Goal: Information Seeking & Learning: Learn about a topic

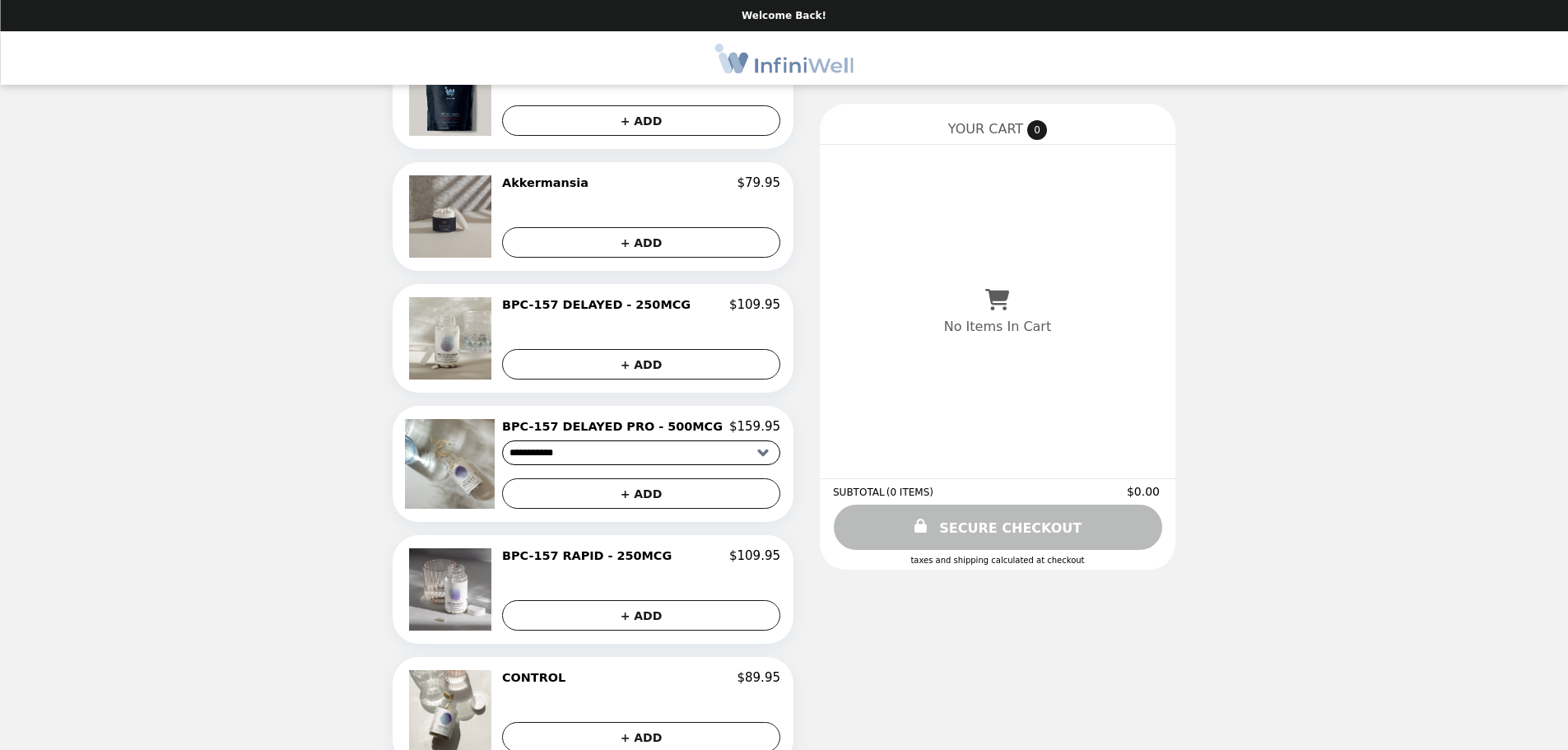
scroll to position [247, 0]
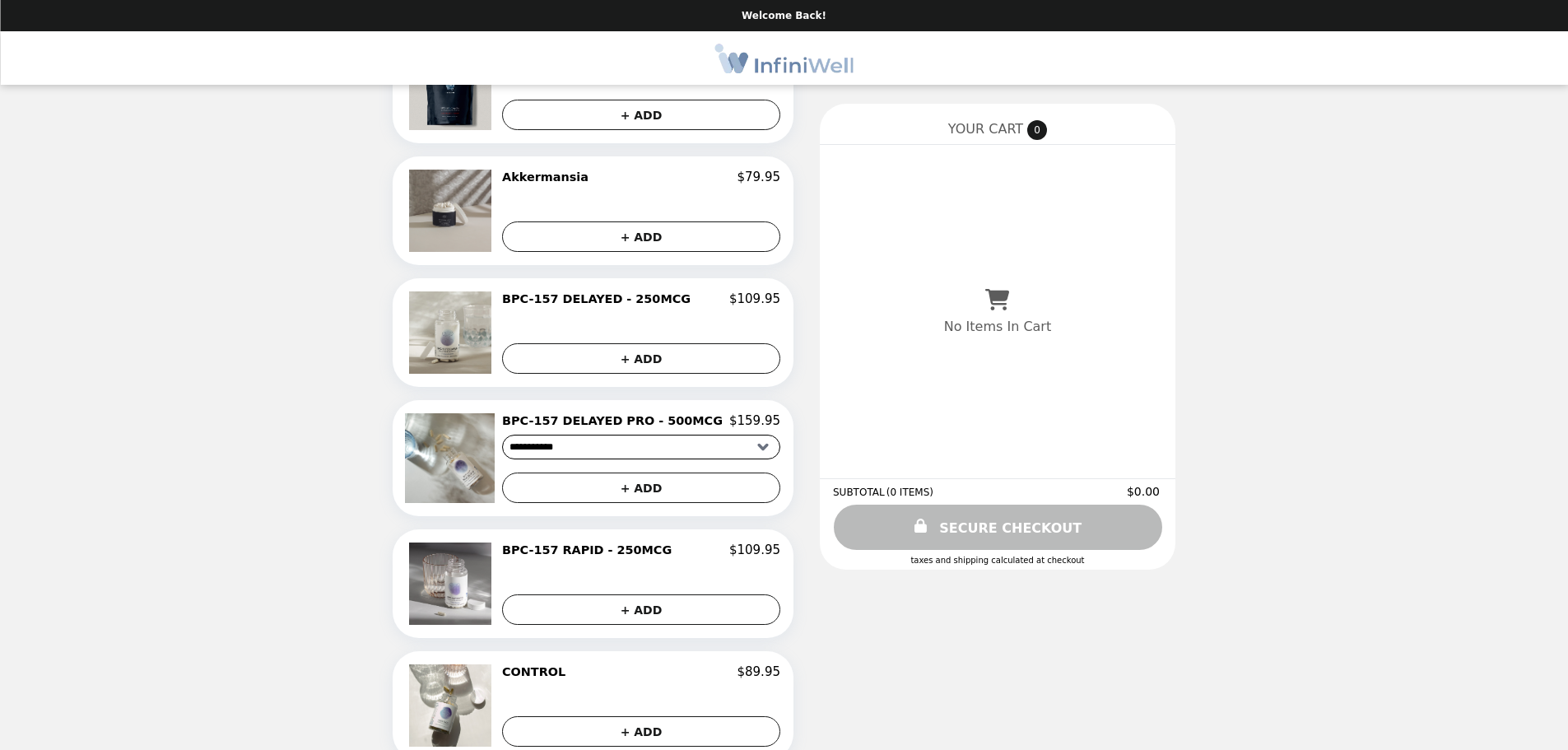
click at [722, 453] on select "**********" at bounding box center [641, 448] width 278 height 25
click at [1361, 440] on div "**********" at bounding box center [784, 507] width 1568 height 1508
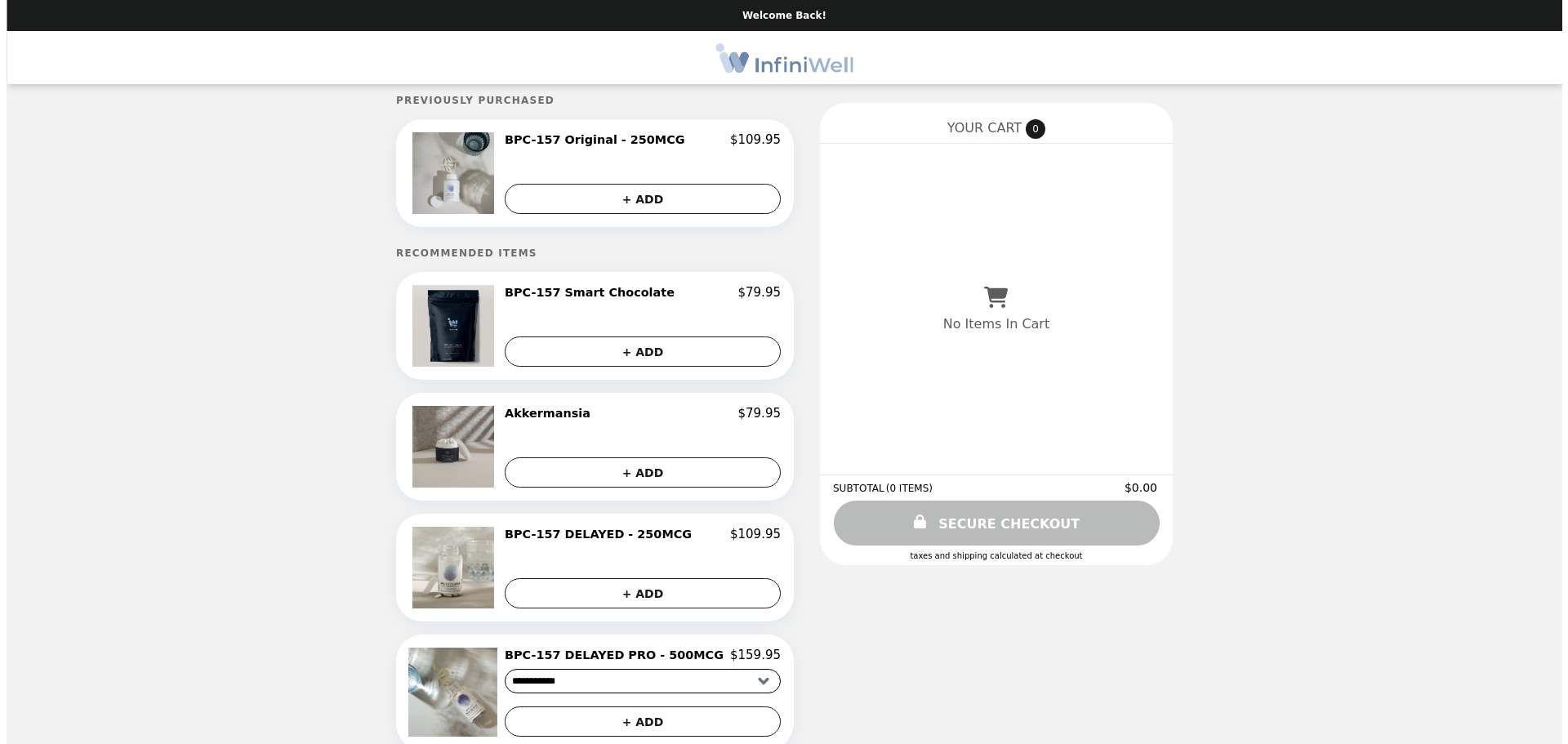
scroll to position [0, 0]
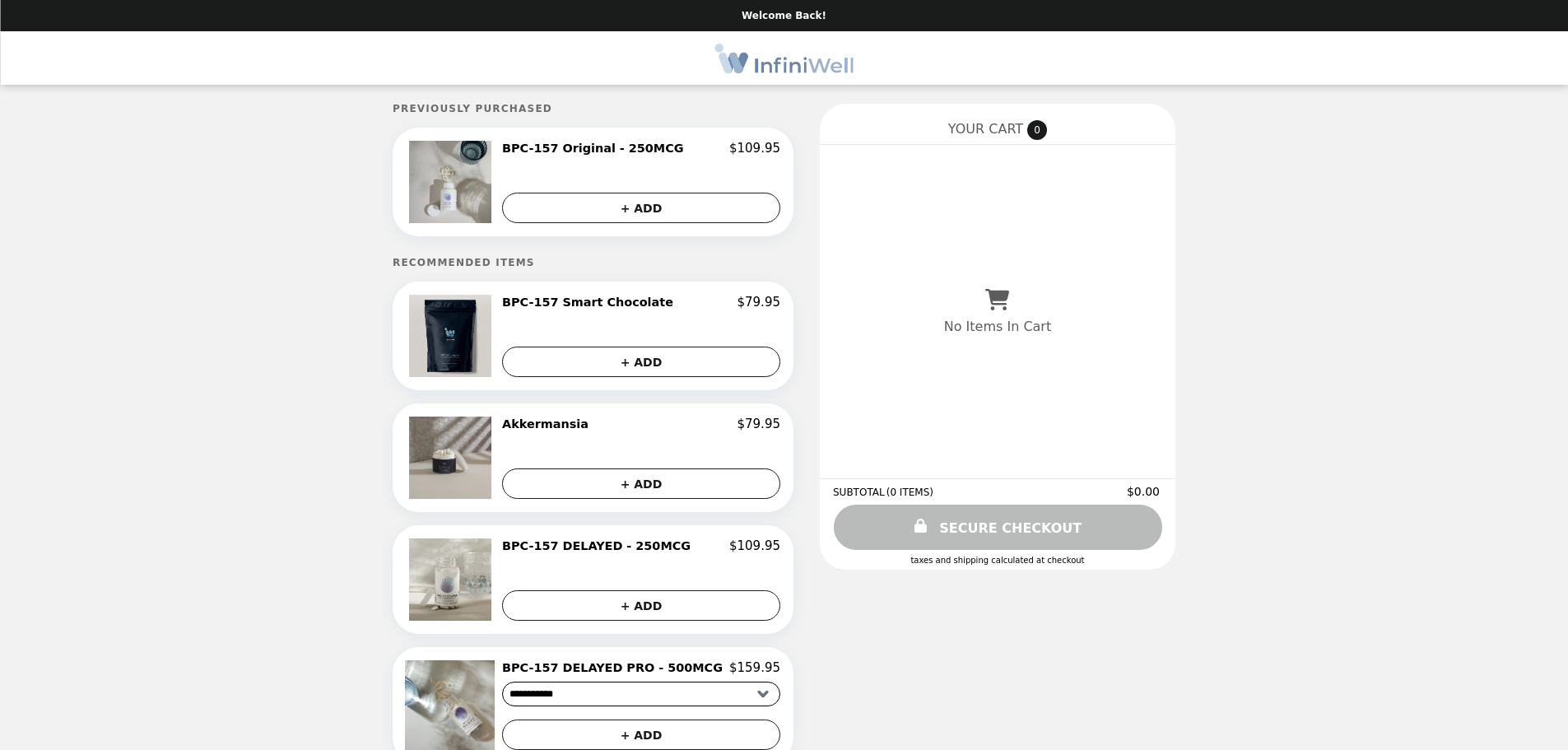
click at [590, 550] on h2 "BPC-157 DELAYED - 250MCG" at bounding box center [599, 546] width 195 height 15
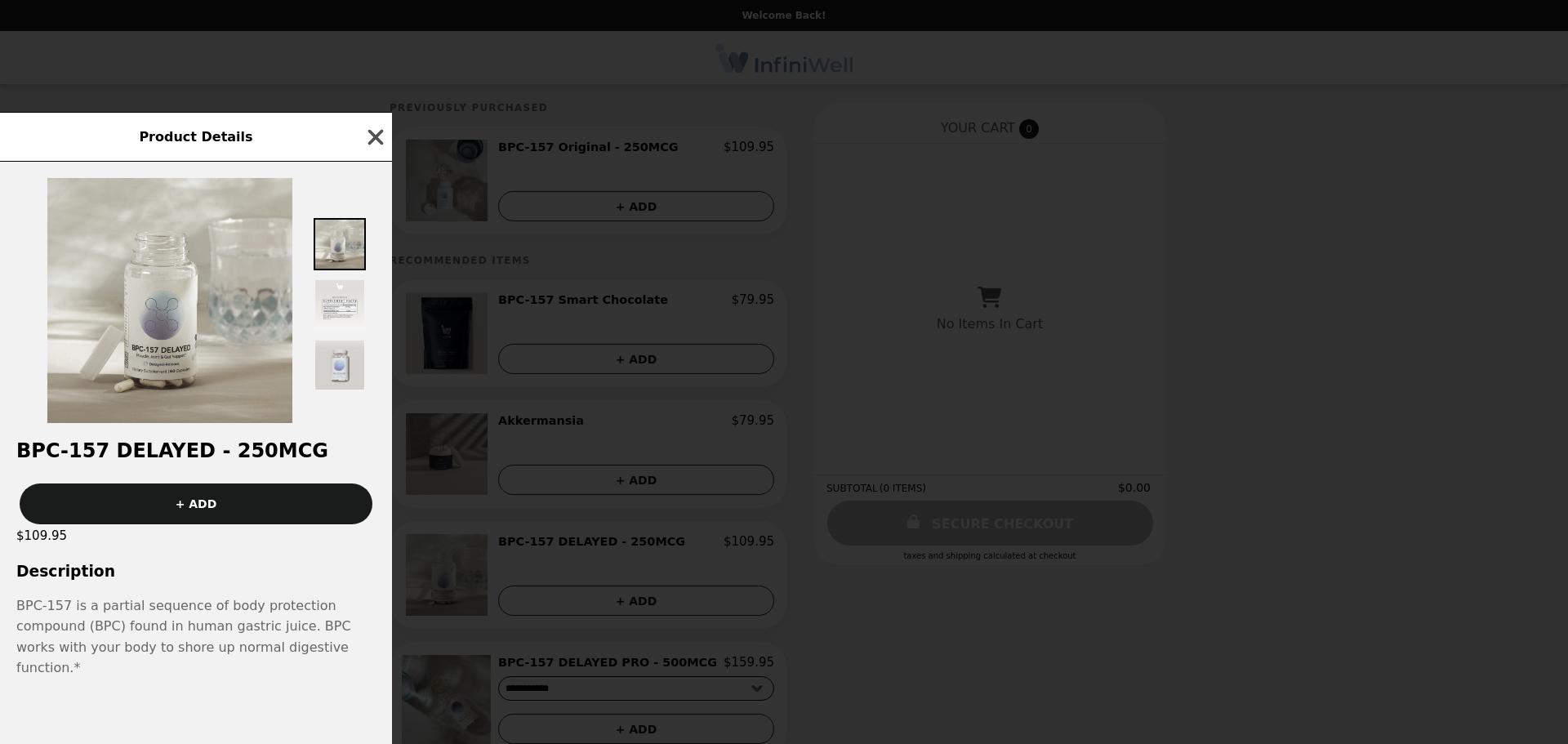
click at [382, 147] on icon "button" at bounding box center [375, 137] width 25 height 25
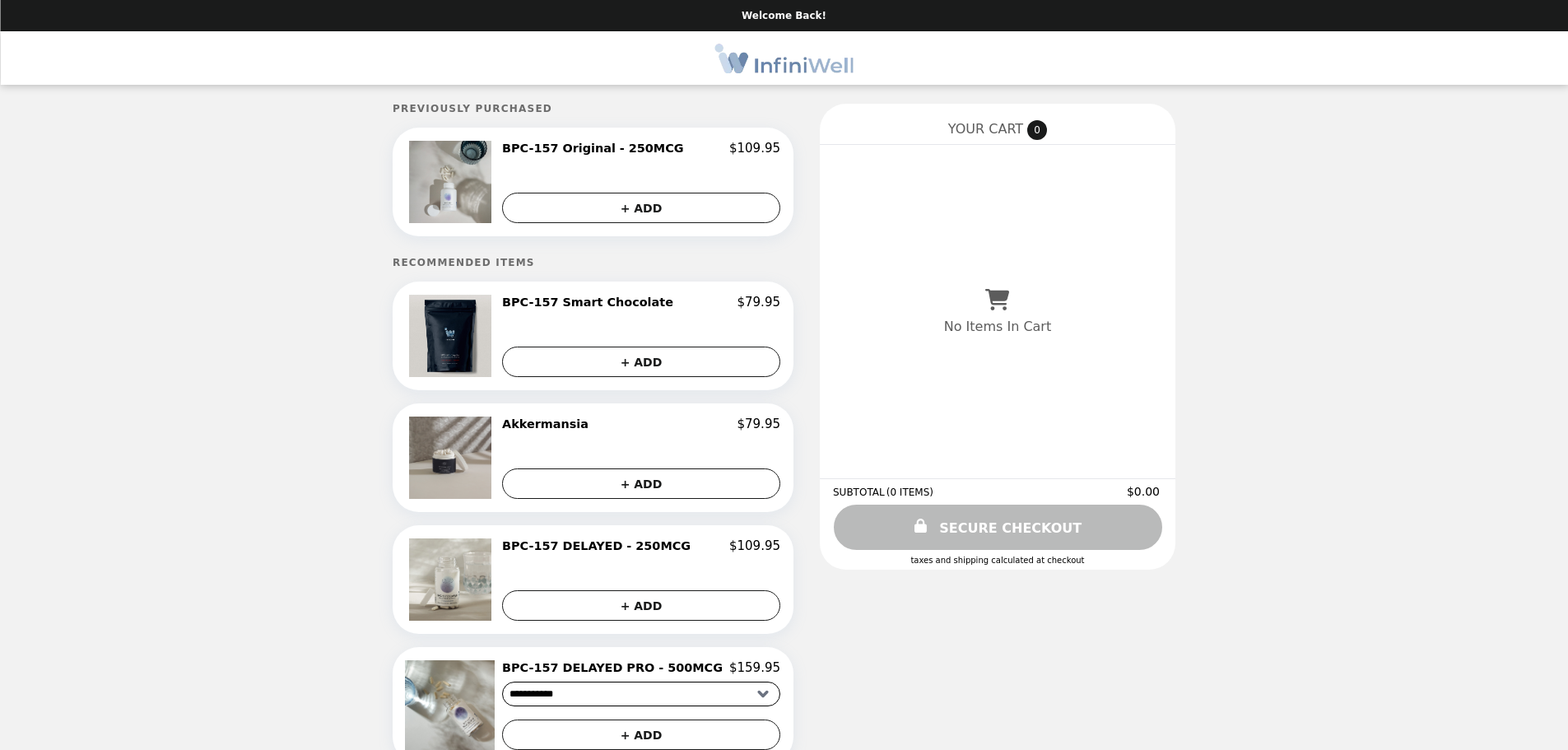
click at [605, 147] on h2 "BPC-157 Original - 250MCG" at bounding box center [596, 148] width 188 height 15
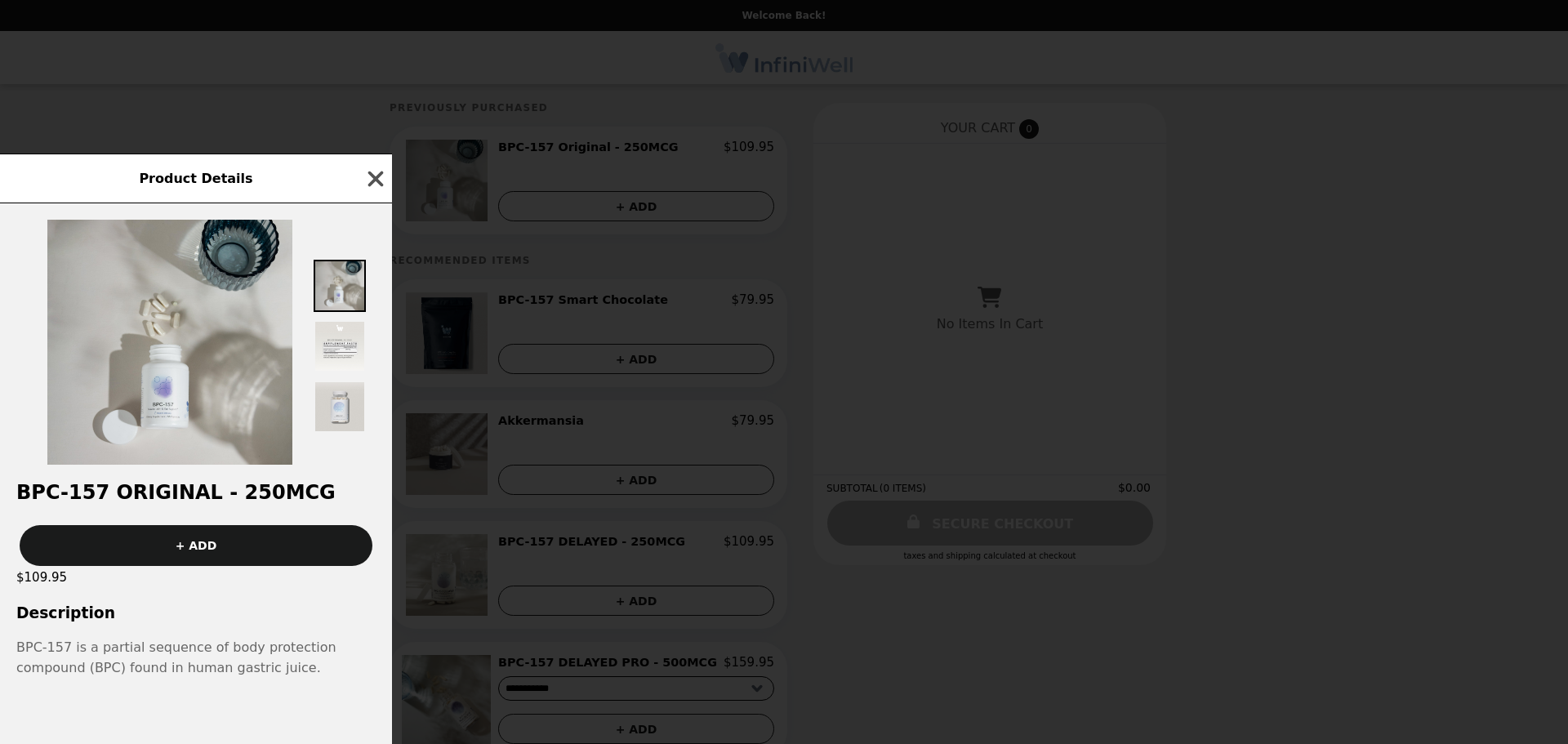
click at [379, 167] on icon "button" at bounding box center [375, 179] width 25 height 25
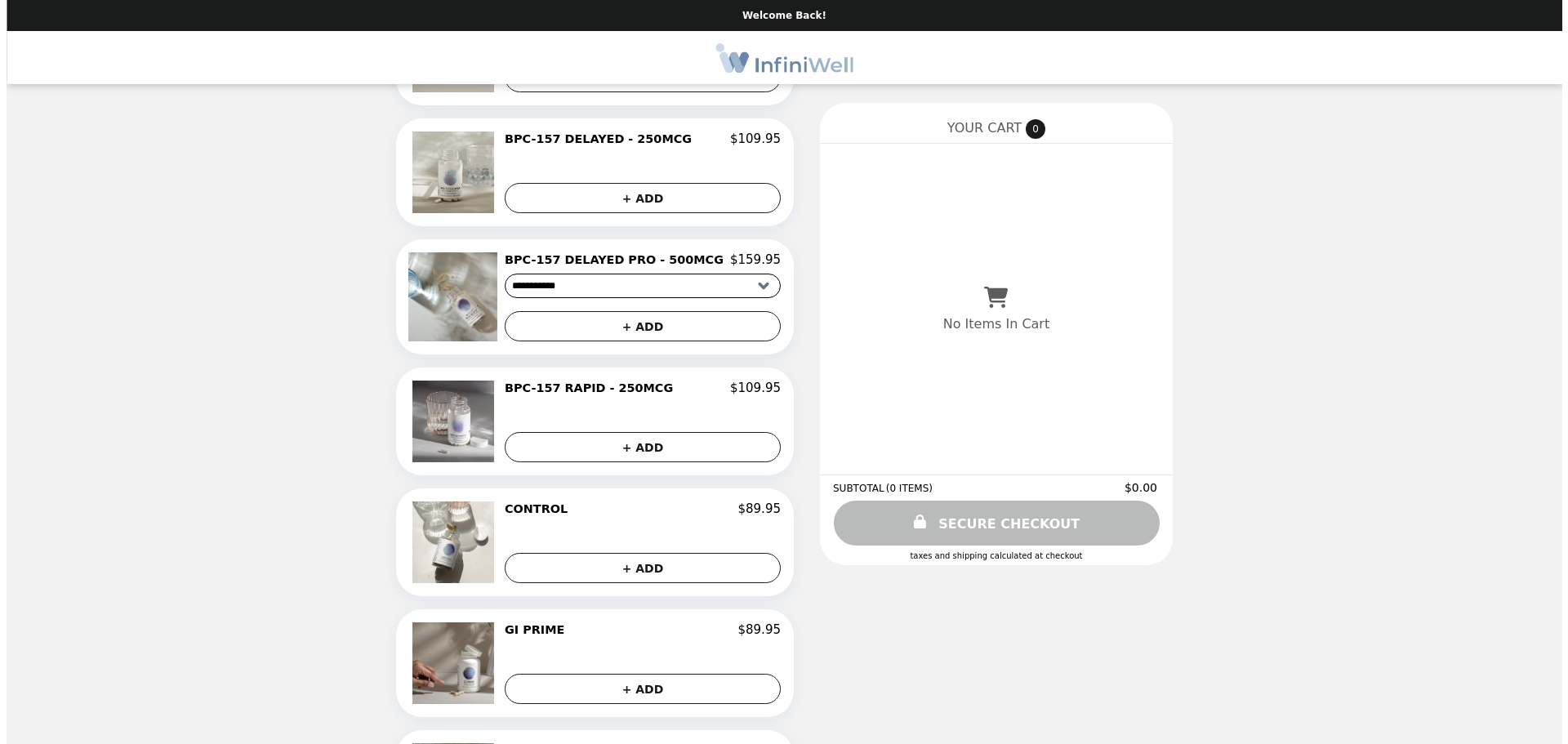
scroll to position [409, 0]
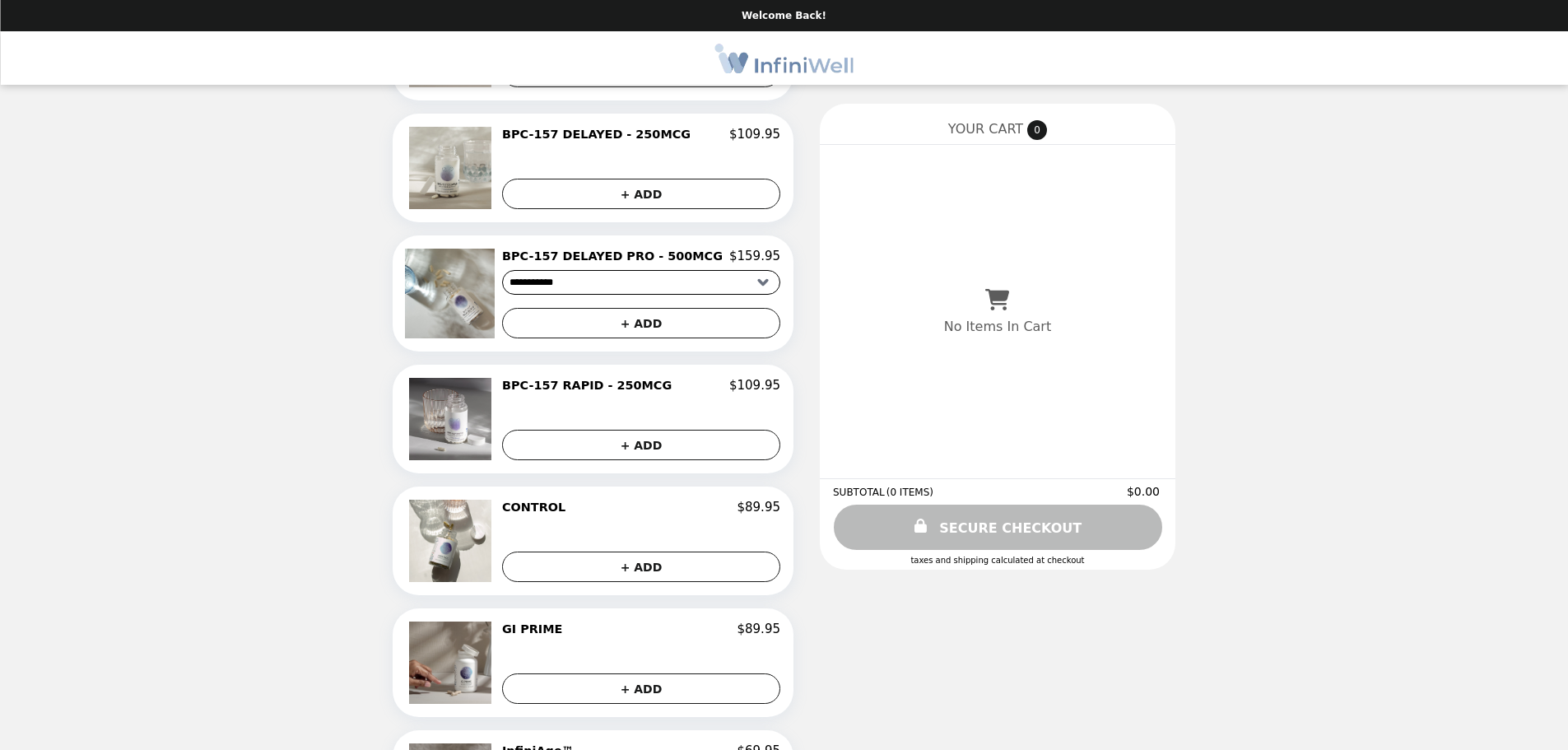
click at [561, 515] on h2 "CONTROL" at bounding box center [537, 507] width 70 height 15
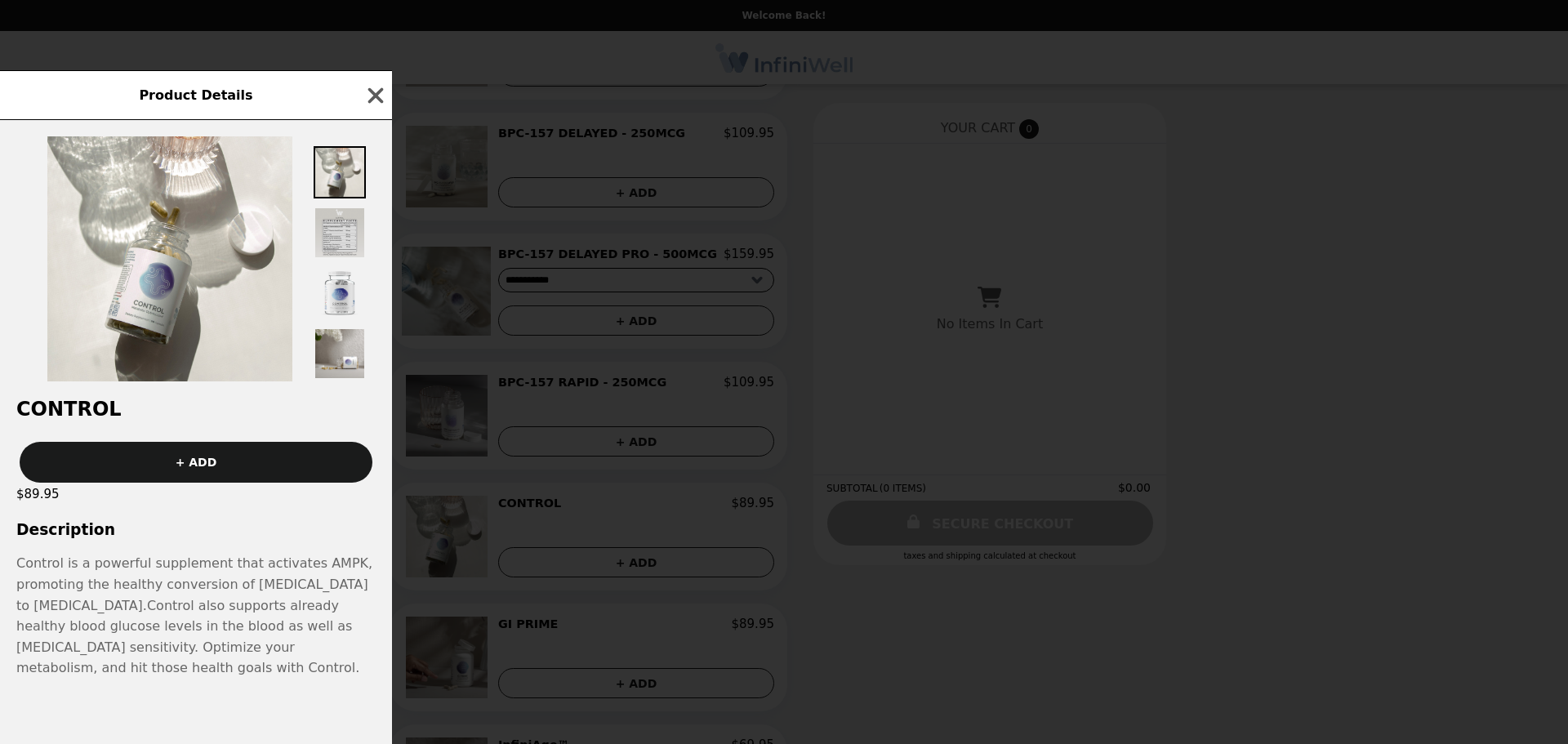
click at [335, 247] on img at bounding box center [340, 233] width 53 height 53
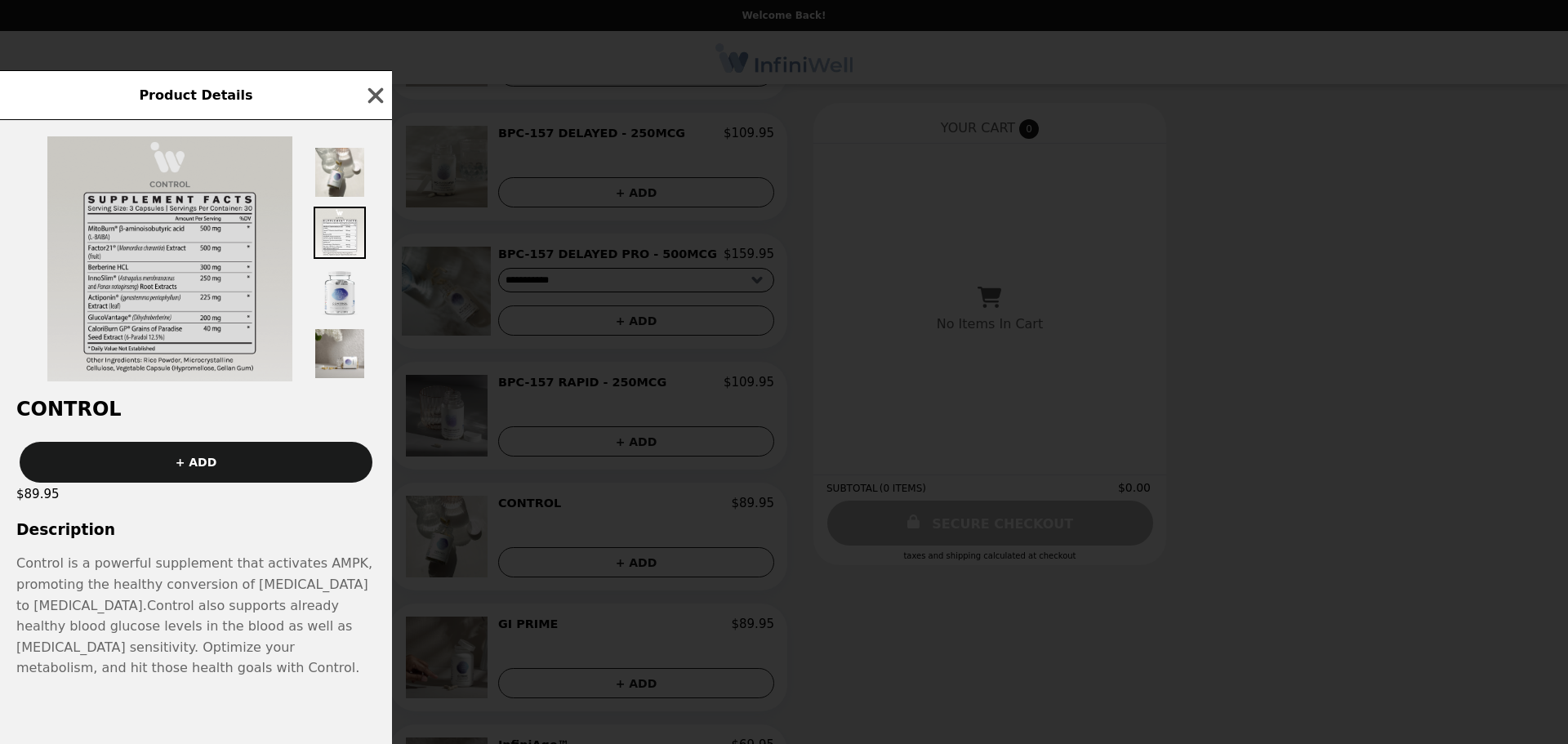
click at [181, 297] on img at bounding box center [169, 259] width 245 height 245
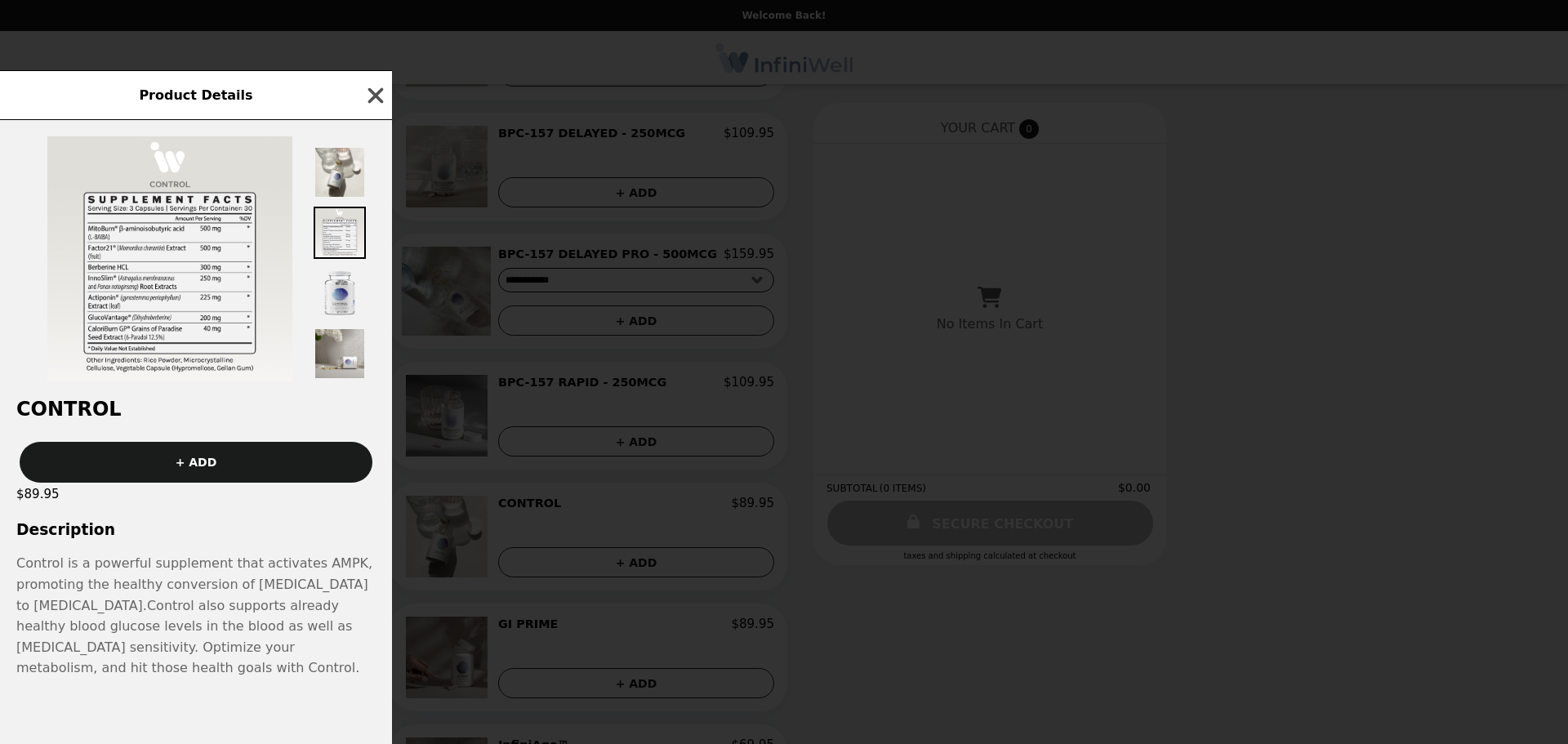
click at [379, 103] on icon "button" at bounding box center [376, 96] width 16 height 16
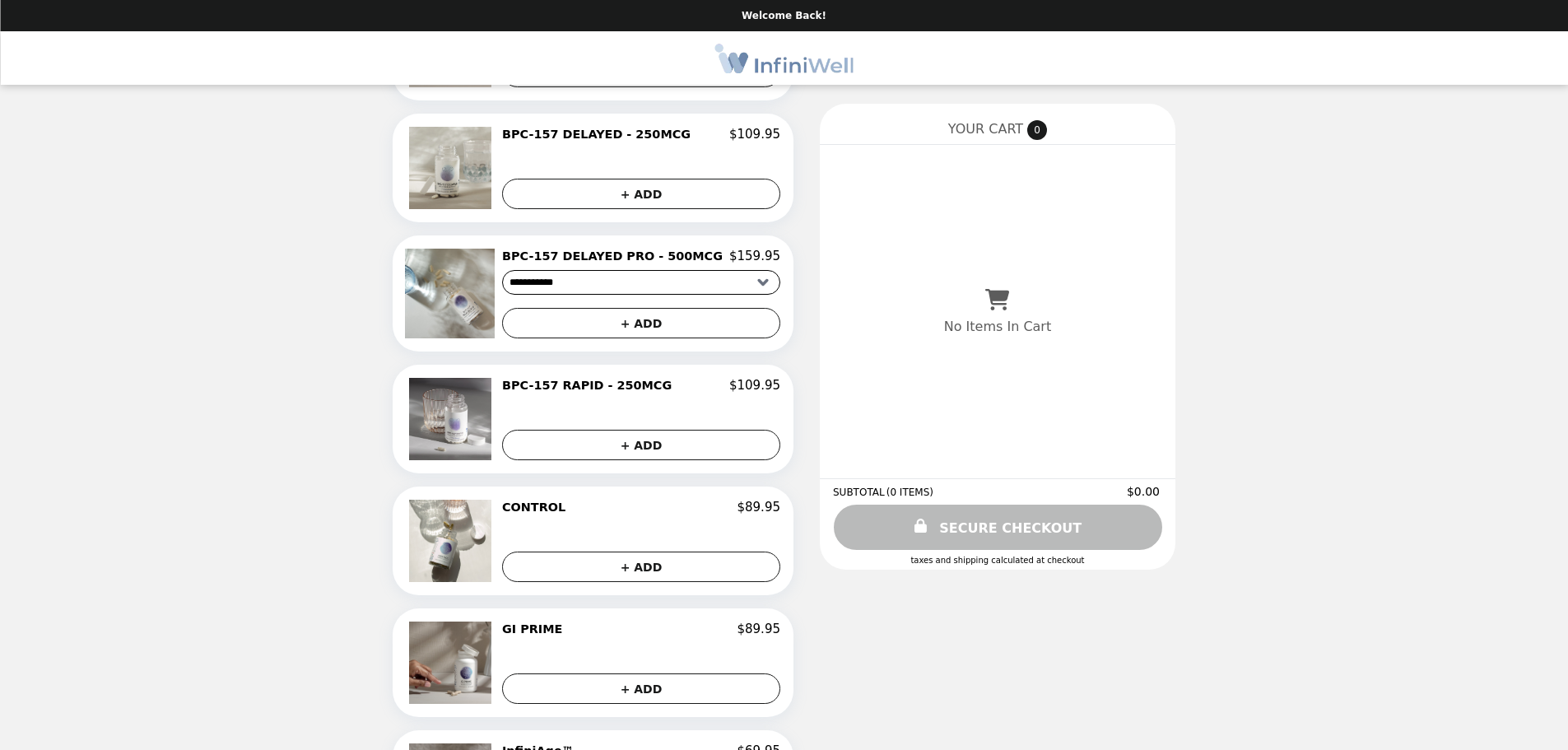
click at [569, 637] on h2 "GI PRIME" at bounding box center [535, 629] width 66 height 15
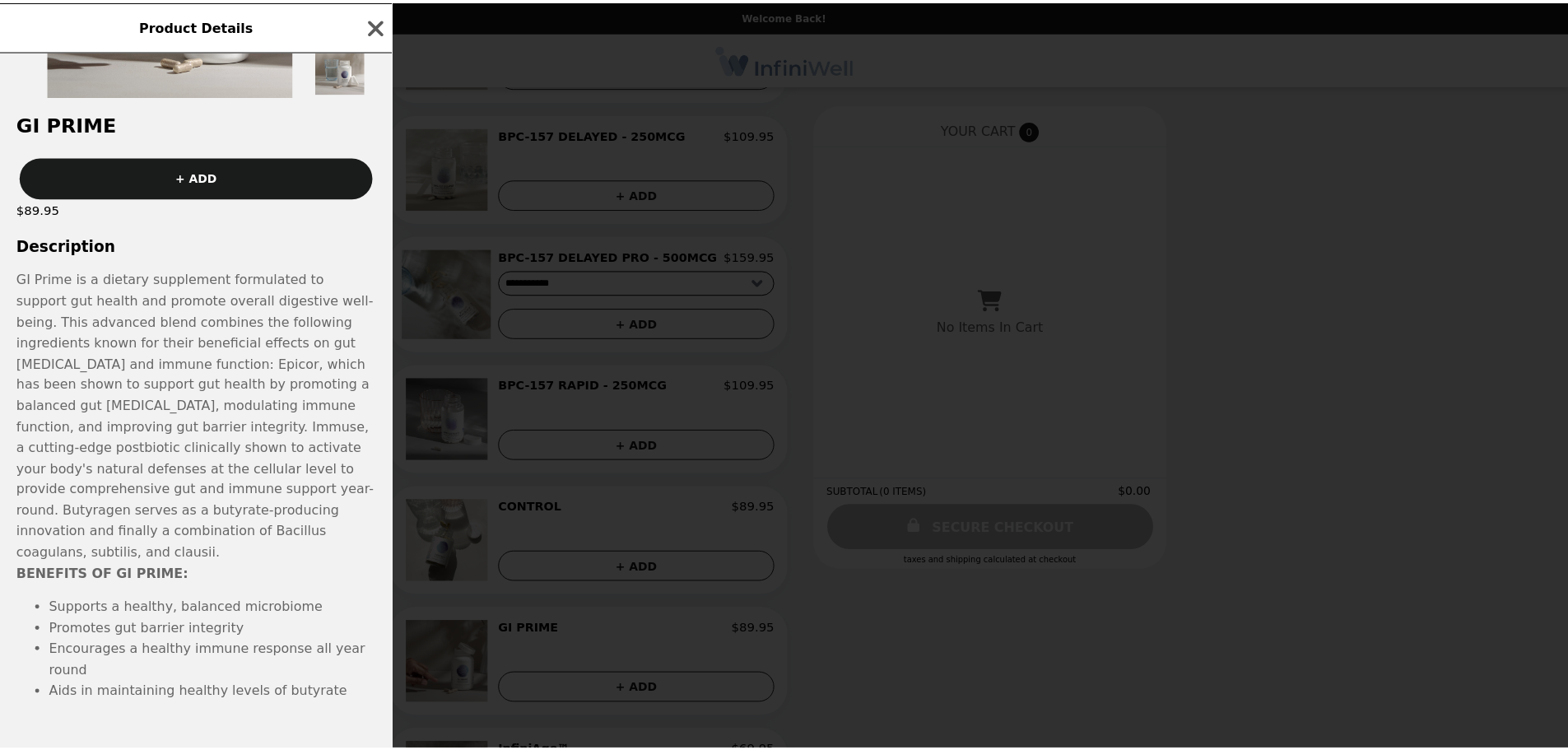
scroll to position [0, 0]
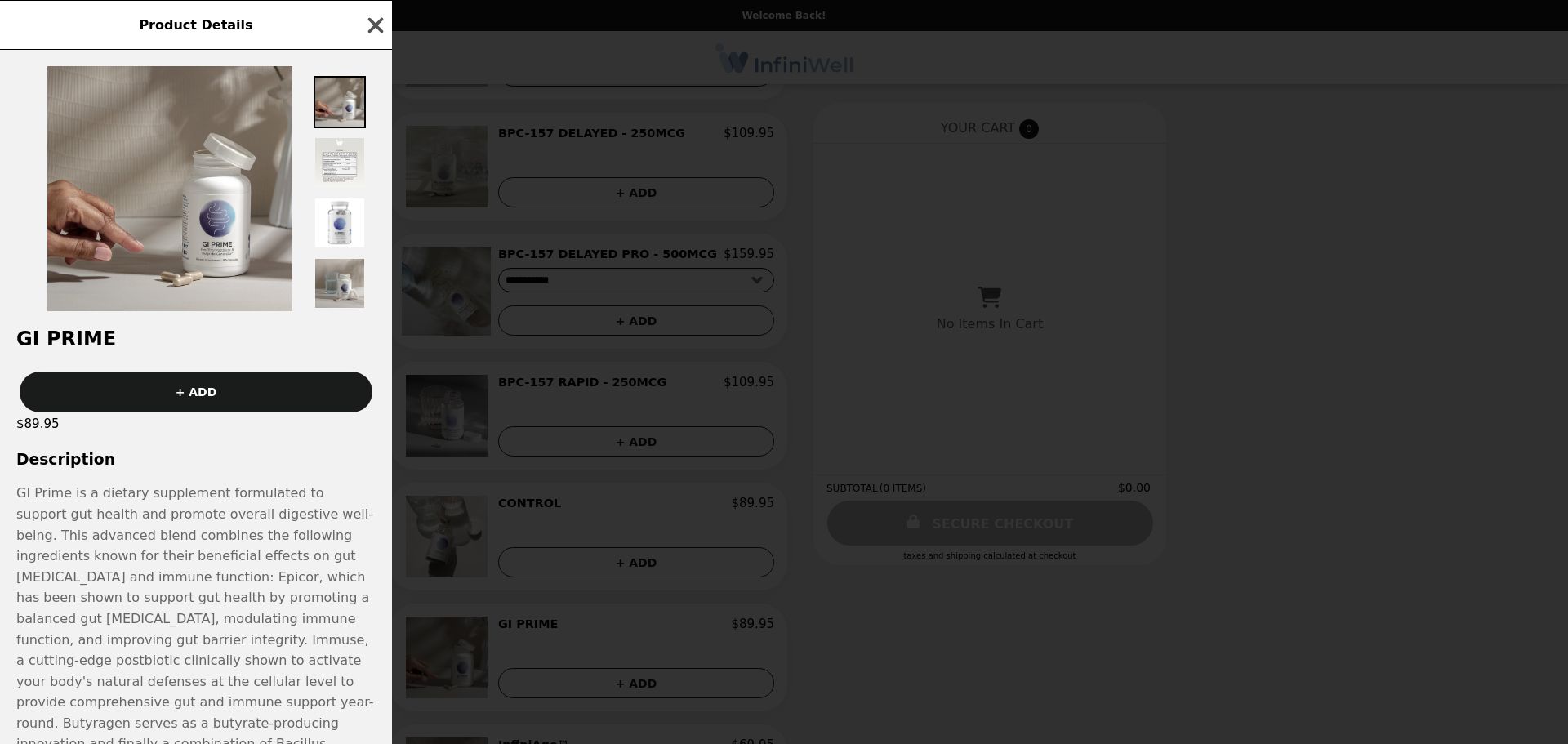
click at [376, 24] on icon "button" at bounding box center [376, 25] width 16 height 16
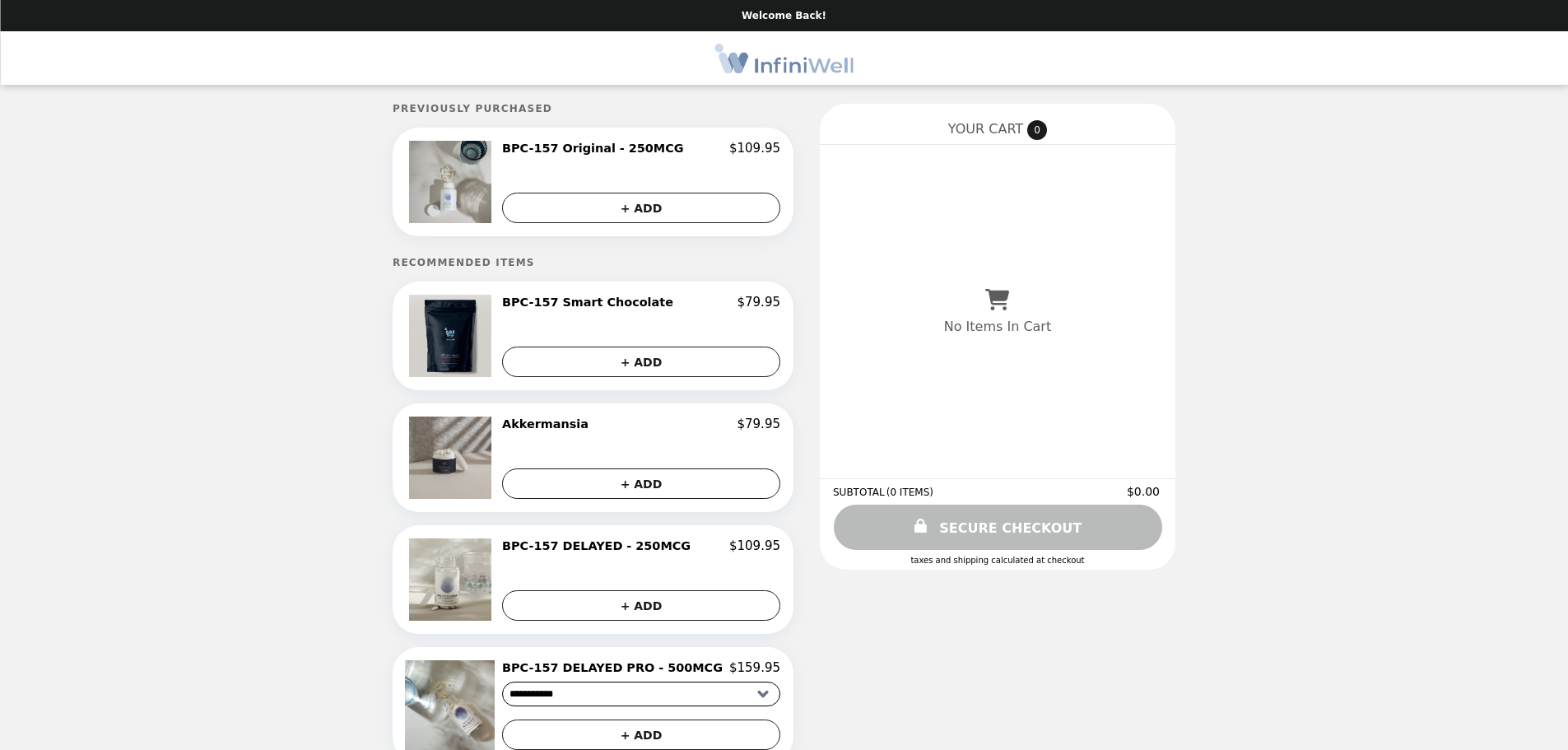
click at [780, 67] on img "Main" at bounding box center [784, 58] width 138 height 34
